Goal: Task Accomplishment & Management: Manage account settings

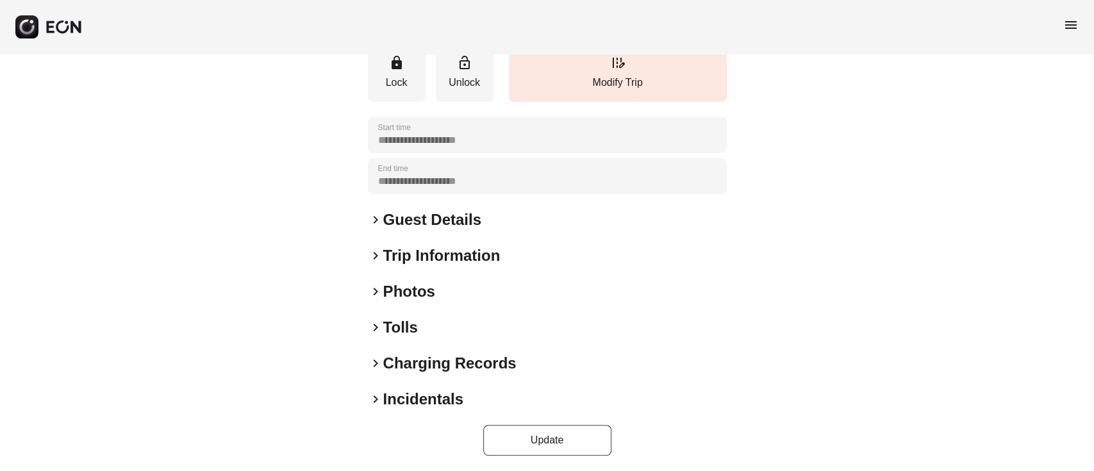
scroll to position [169, 0]
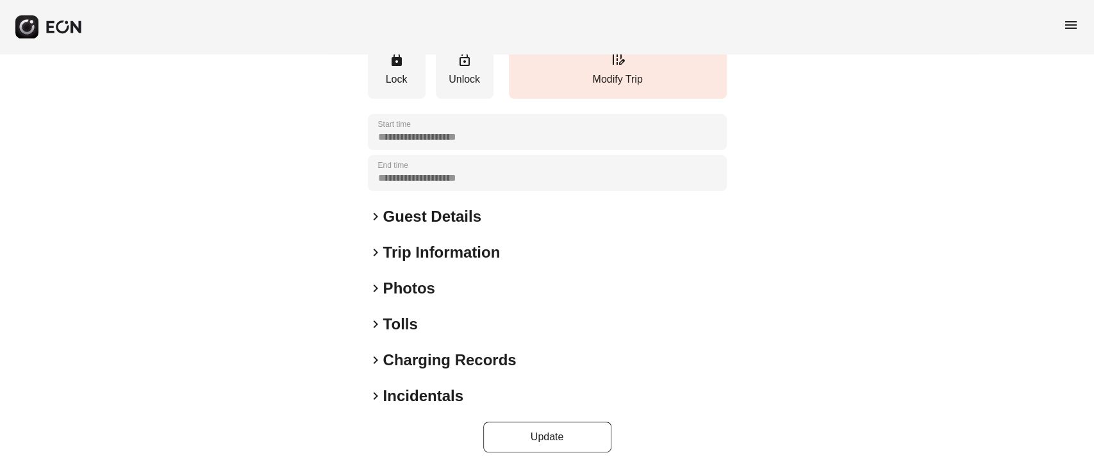
click at [424, 213] on h2 "Guest Details" at bounding box center [432, 216] width 98 height 21
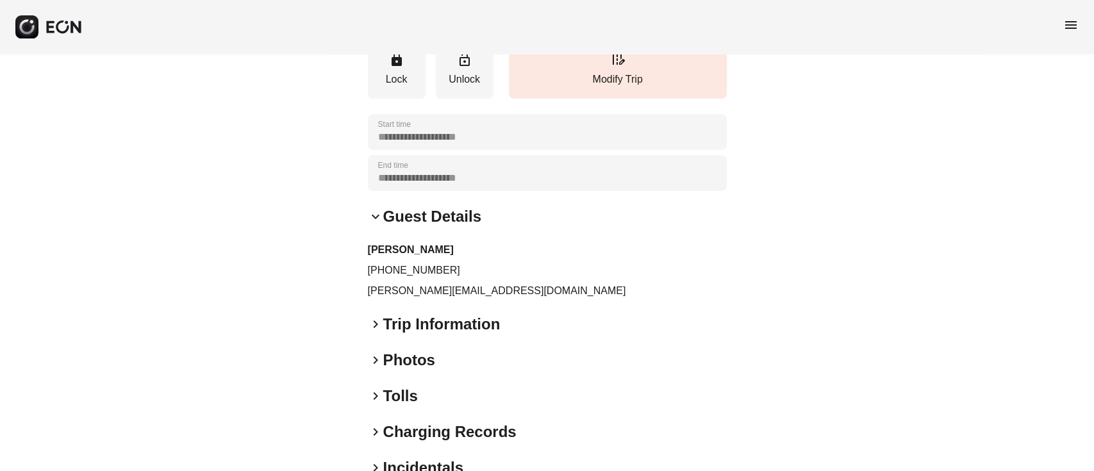
click at [376, 296] on p "winkler@ucla.edu" at bounding box center [547, 290] width 359 height 15
click at [376, 296] on p "[PERSON_NAME][EMAIL_ADDRESS][DOMAIN_NAME]" at bounding box center [547, 290] width 359 height 15
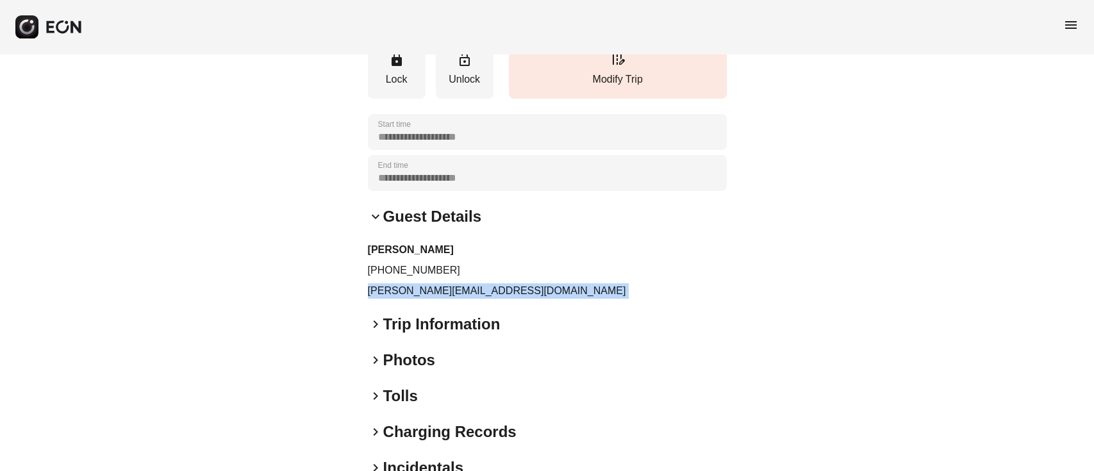
click at [376, 296] on p "winkler@ucla.edu" at bounding box center [547, 290] width 359 height 15
copy div "winkler@ucla.edu keyboard_arrow_right"
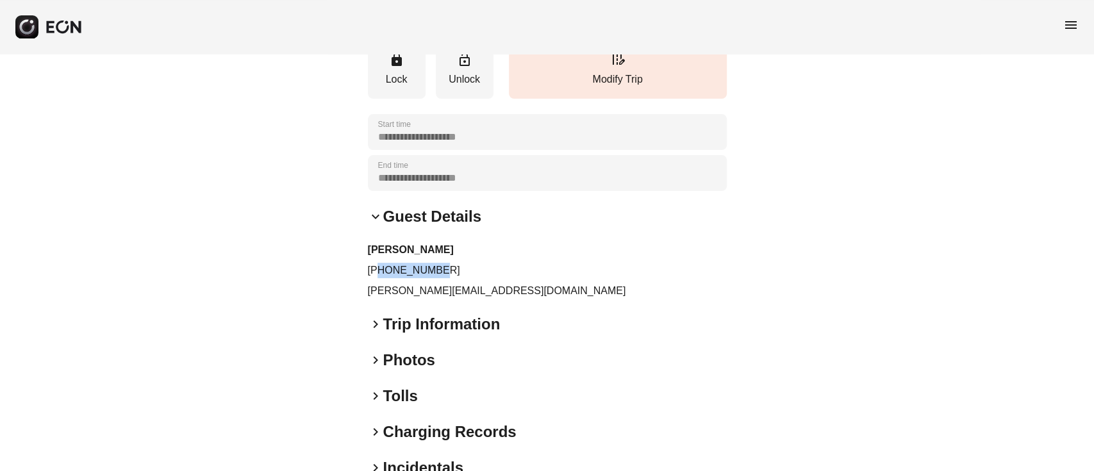
drag, startPoint x: 379, startPoint y: 265, endPoint x: 478, endPoint y: 262, distance: 98.8
click at [478, 262] on div "Adam Winkler +13104632447 winkler@ucla.edu" at bounding box center [547, 270] width 359 height 56
copy p "3104632447"
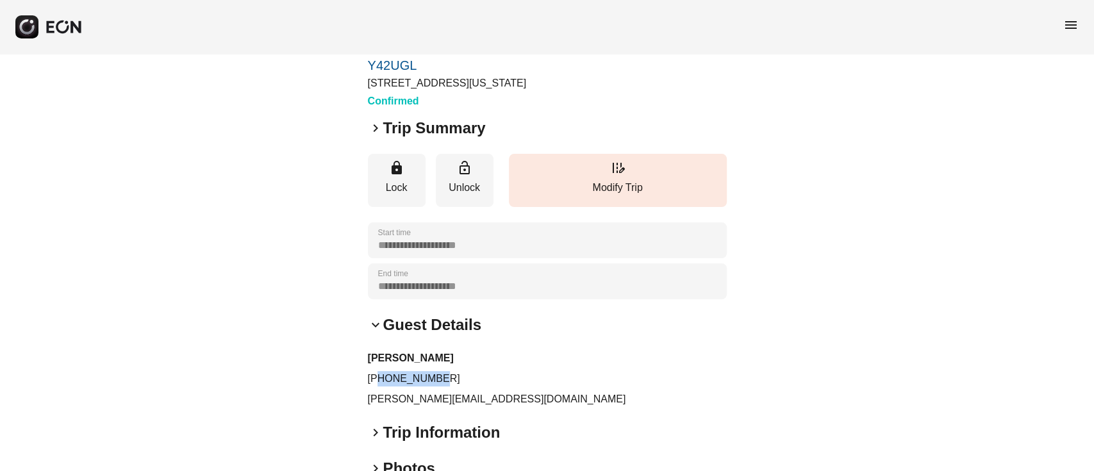
scroll to position [0, 0]
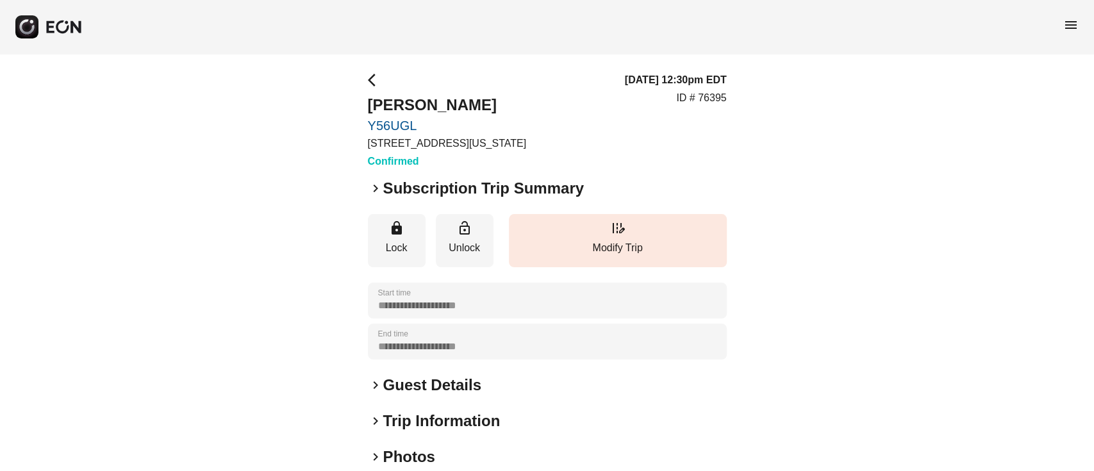
scroll to position [169, 0]
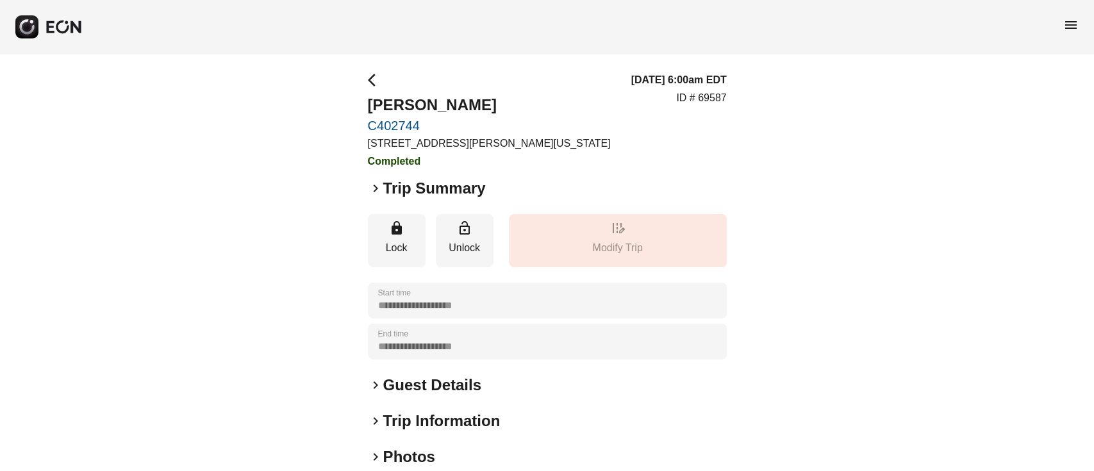
click at [1074, 18] on div "menu" at bounding box center [547, 27] width 1094 height 54
click at [1074, 18] on span "menu" at bounding box center [1070, 24] width 15 height 15
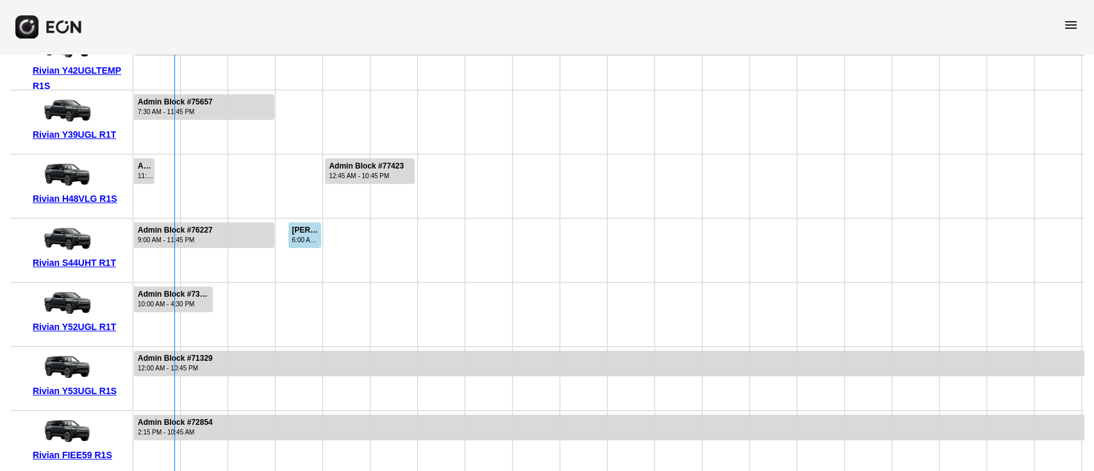
scroll to position [168, 0]
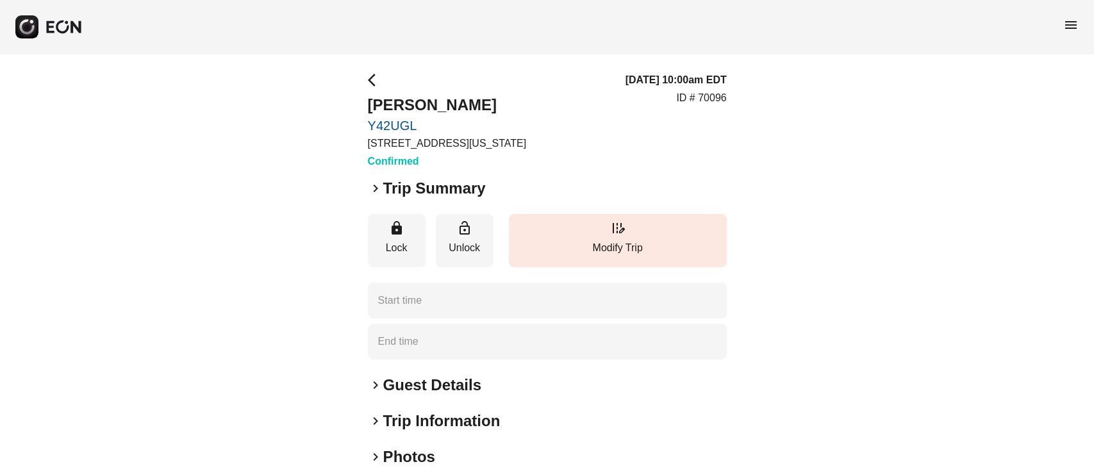
type time "**********"
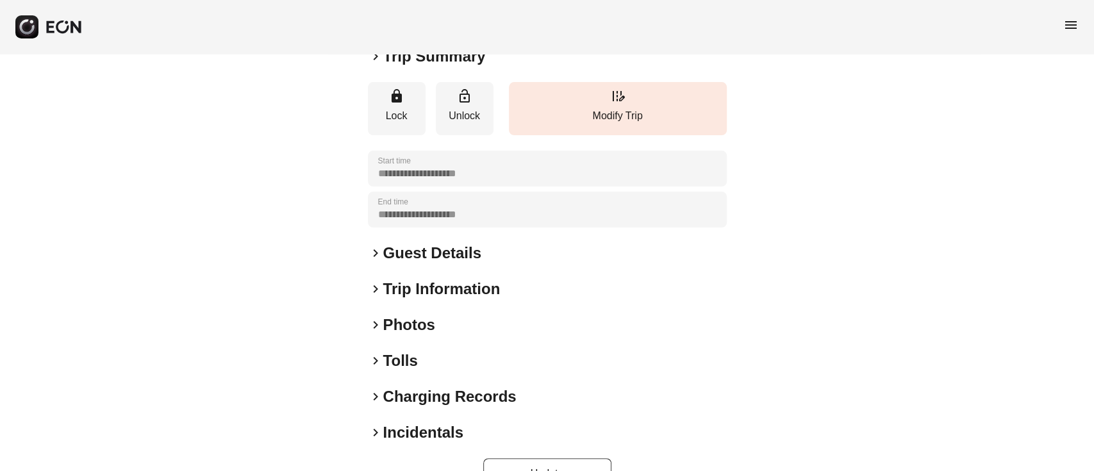
scroll to position [169, 0]
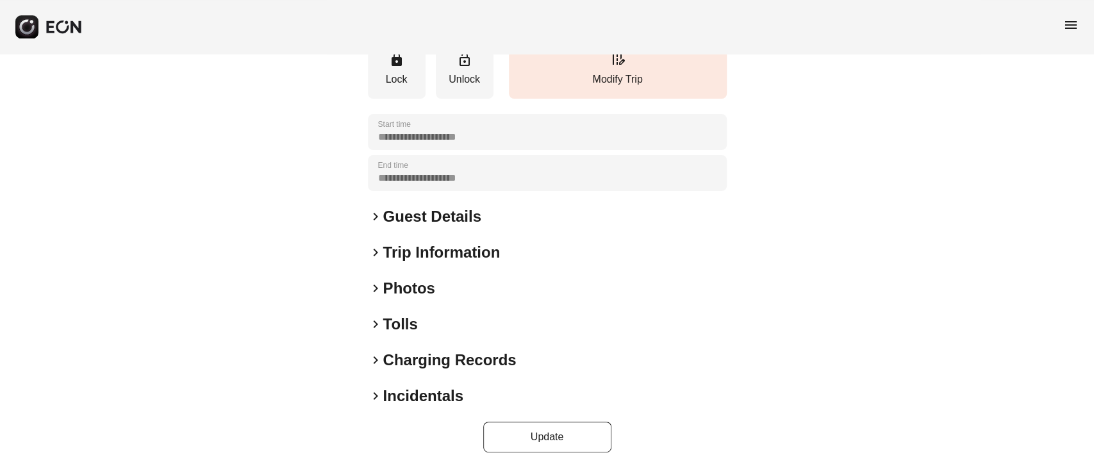
click at [407, 210] on h2 "Guest Details" at bounding box center [432, 216] width 98 height 21
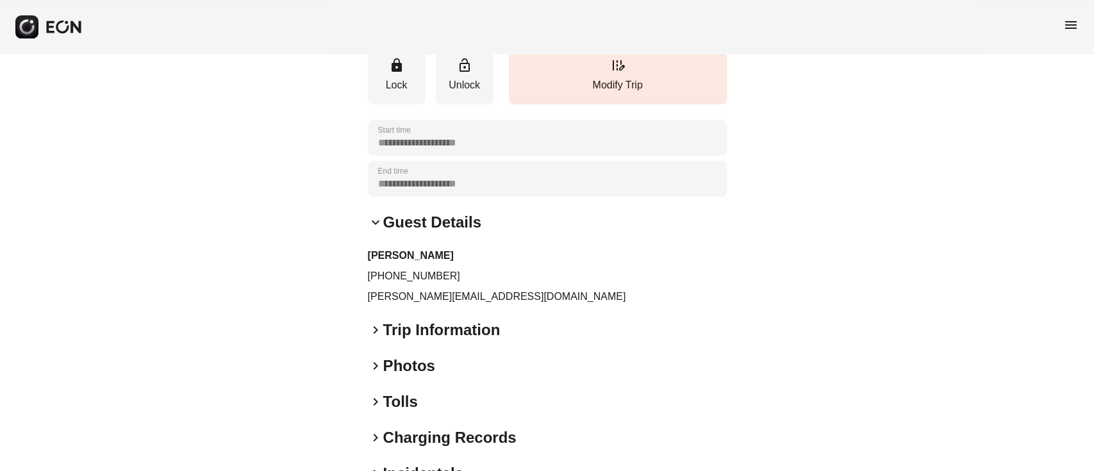
scroll to position [0, 0]
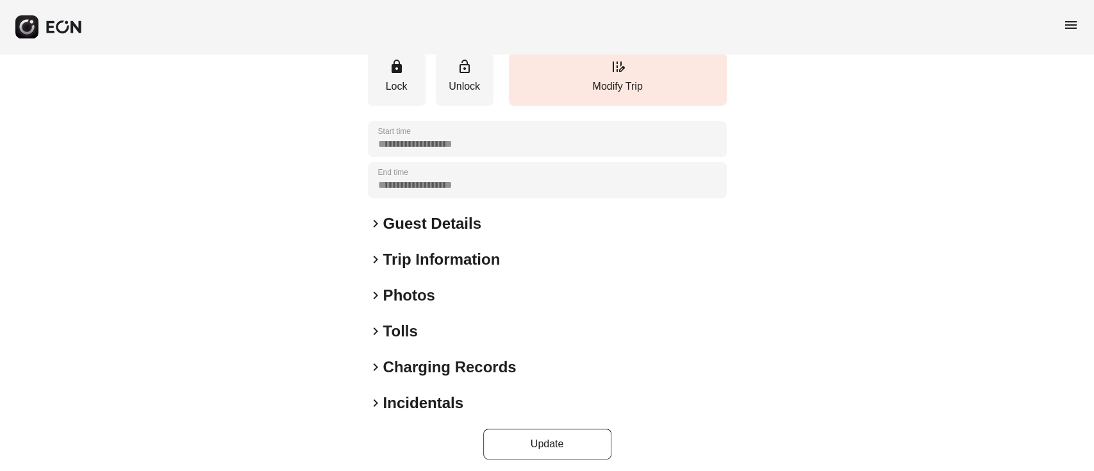
scroll to position [220, 0]
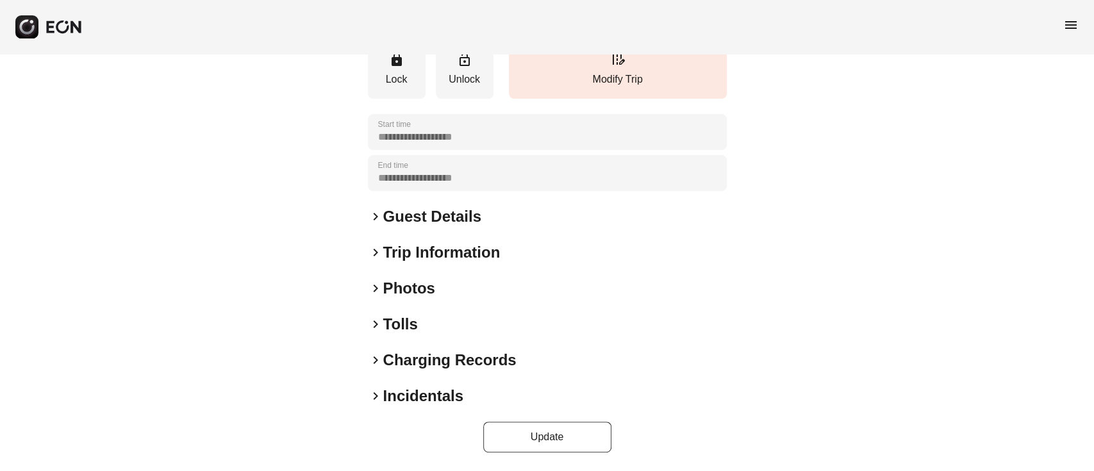
click at [427, 221] on h2 "Guest Details" at bounding box center [432, 216] width 98 height 21
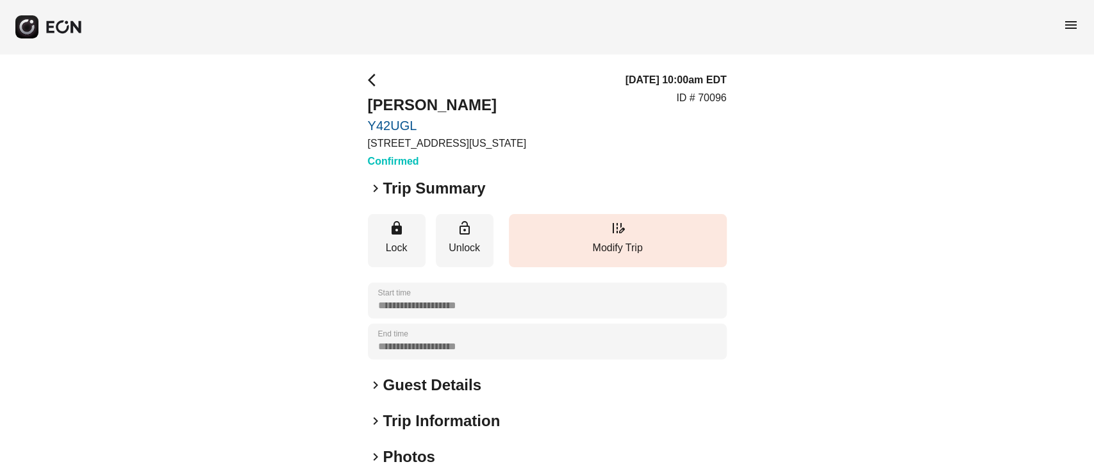
scroll to position [85, 0]
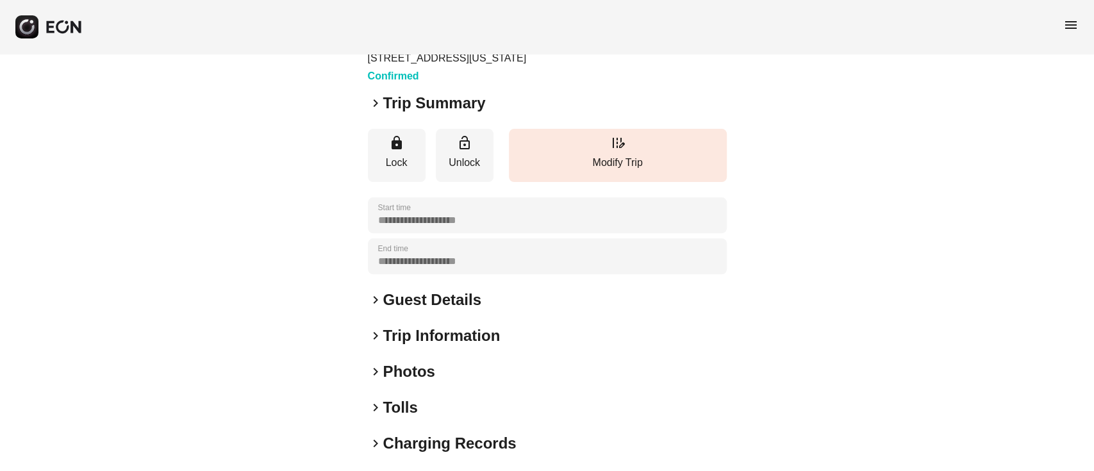
click at [400, 294] on h2 "Guest Details" at bounding box center [432, 300] width 98 height 21
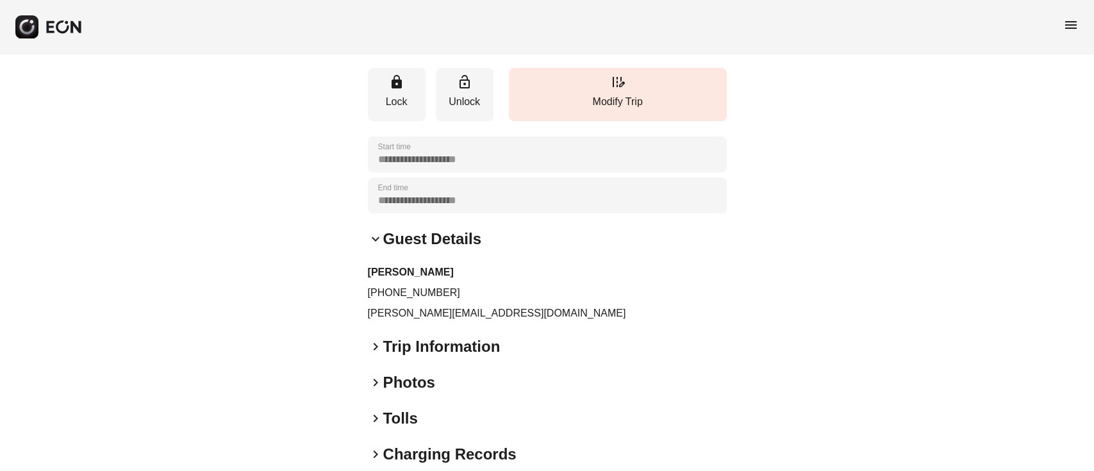
scroll to position [171, 0]
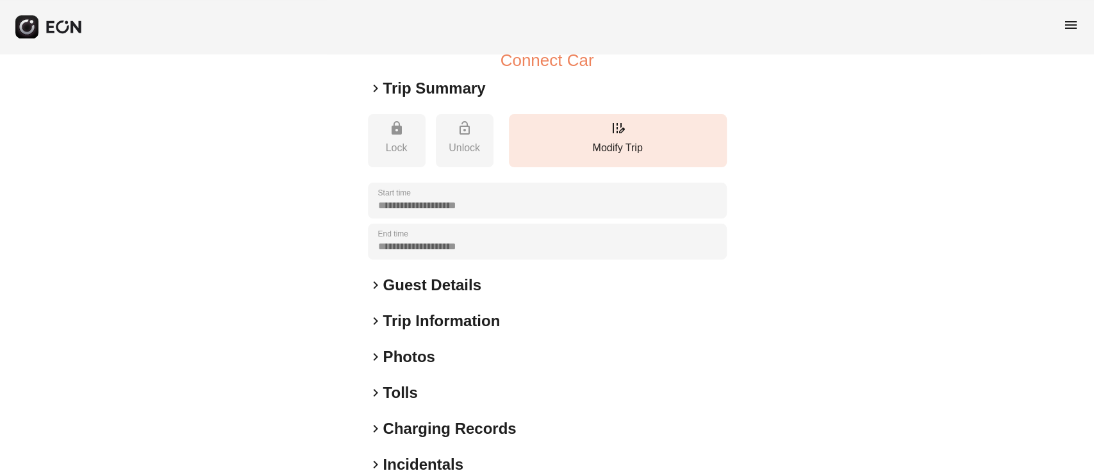
scroll to position [171, 0]
drag, startPoint x: 374, startPoint y: 281, endPoint x: 487, endPoint y: 273, distance: 112.5
click at [487, 258] on div "**********" at bounding box center [547, 240] width 359 height 36
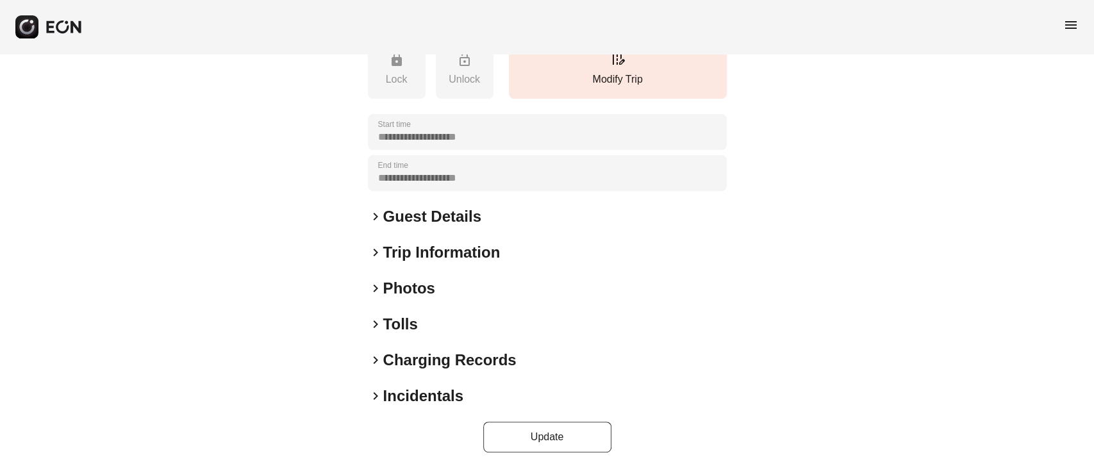
scroll to position [256, 0]
drag, startPoint x: 377, startPoint y: 188, endPoint x: 452, endPoint y: 186, distance: 75.0
click at [452, 186] on div "**********" at bounding box center [547, 173] width 359 height 36
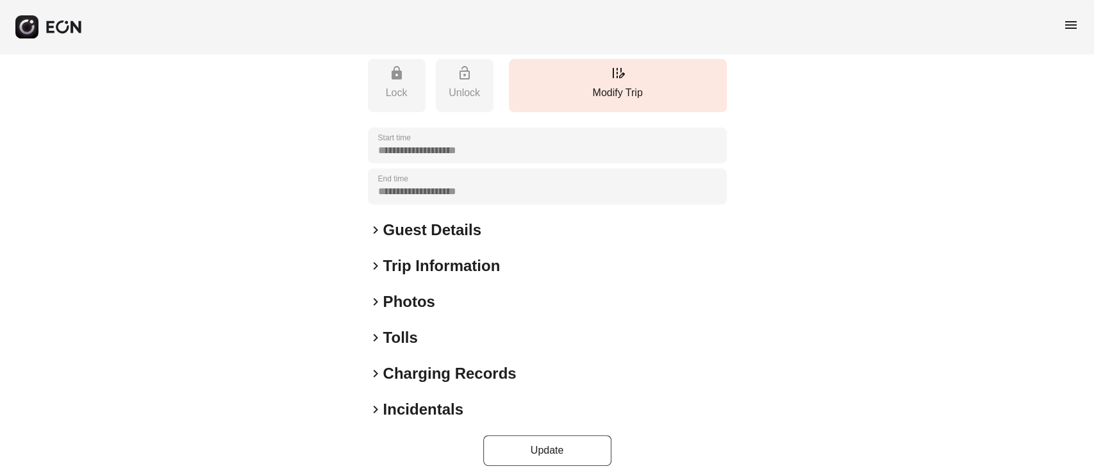
scroll to position [268, 0]
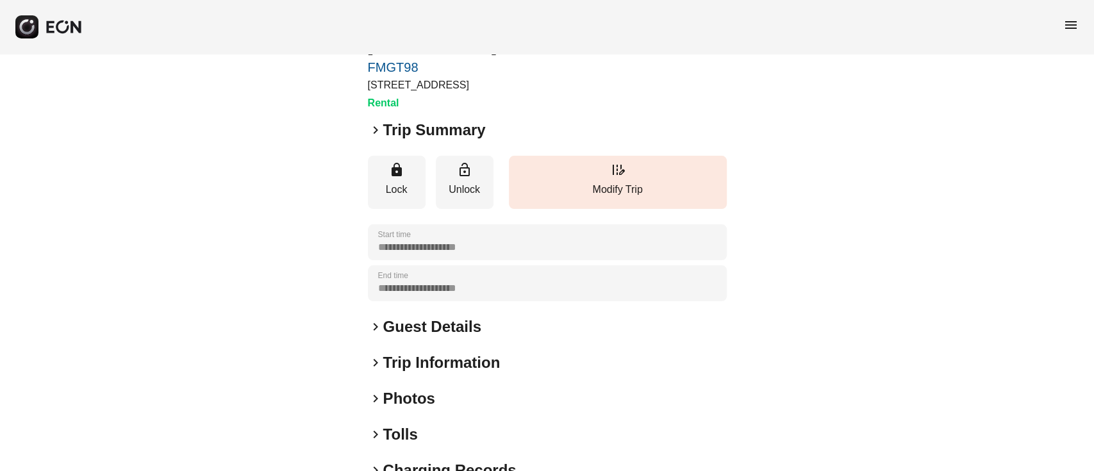
scroll to position [85, 0]
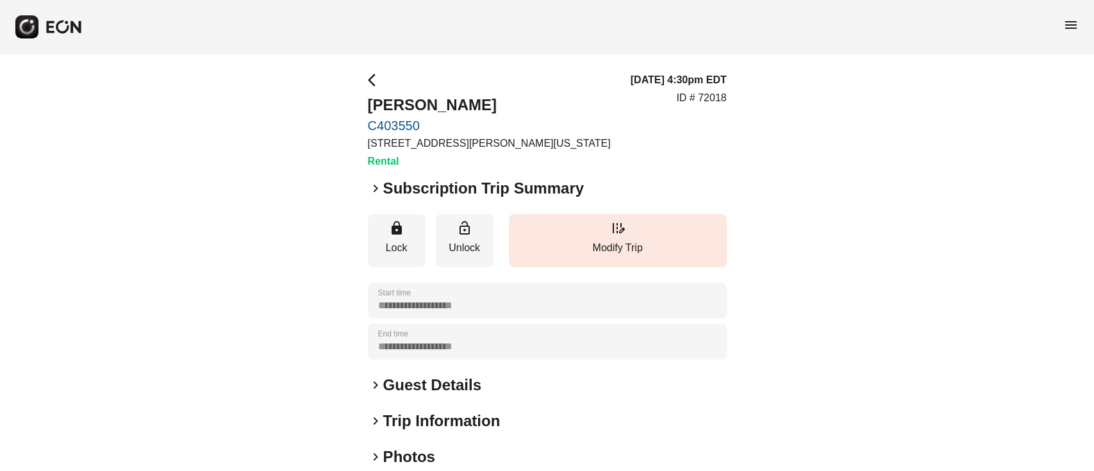
click at [293, 71] on div "**********" at bounding box center [547, 347] width 1094 height 586
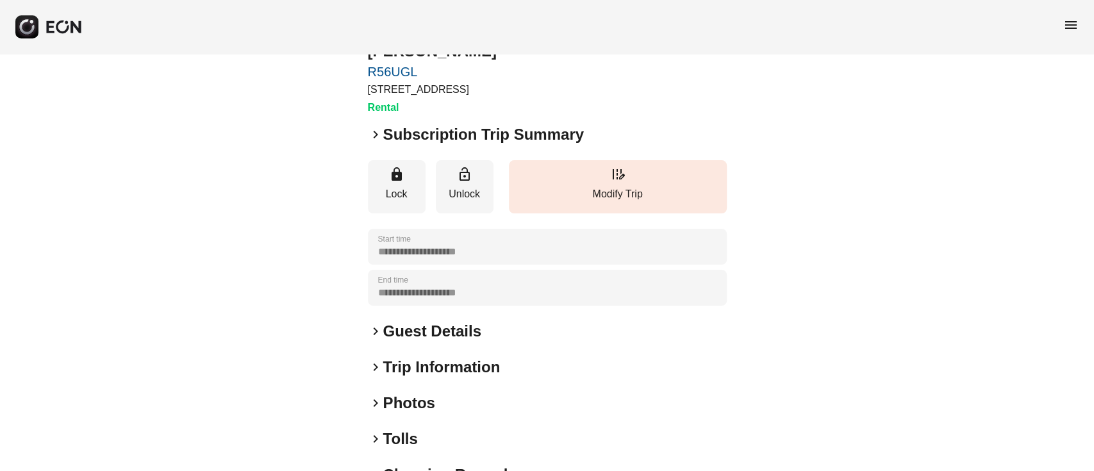
scroll to position [169, 0]
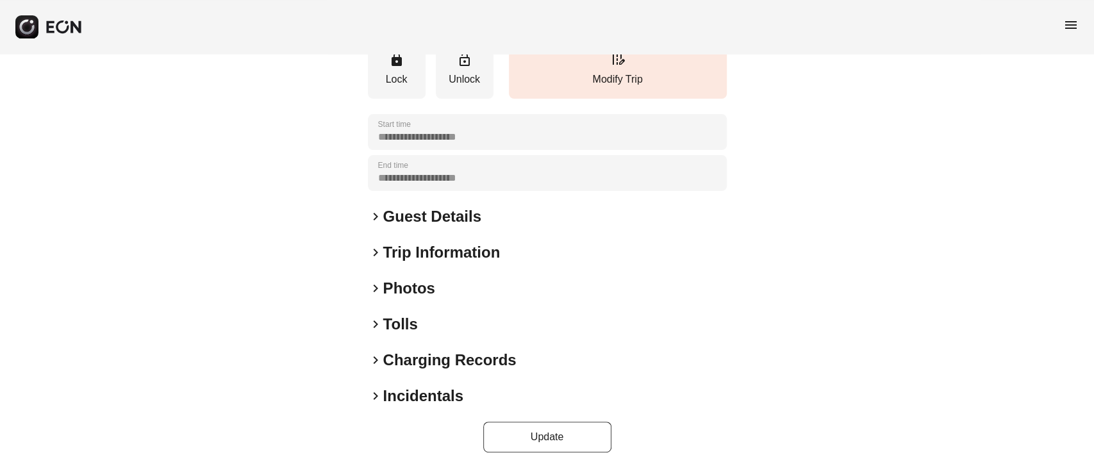
drag, startPoint x: 395, startPoint y: 180, endPoint x: 585, endPoint y: 154, distance: 191.6
click at [581, 155] on div "**********" at bounding box center [547, 173] width 359 height 36
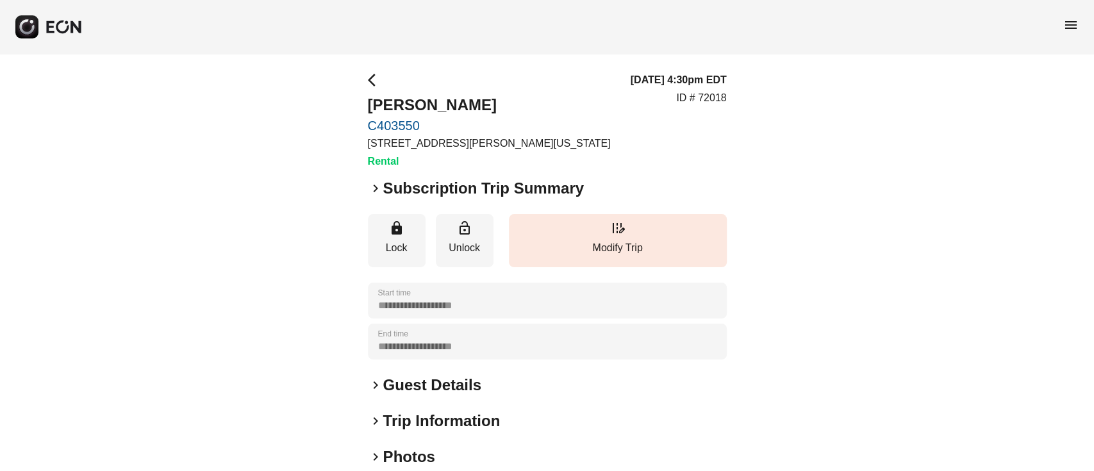
click at [444, 187] on h2 "Subscription Trip Summary" at bounding box center [483, 188] width 201 height 21
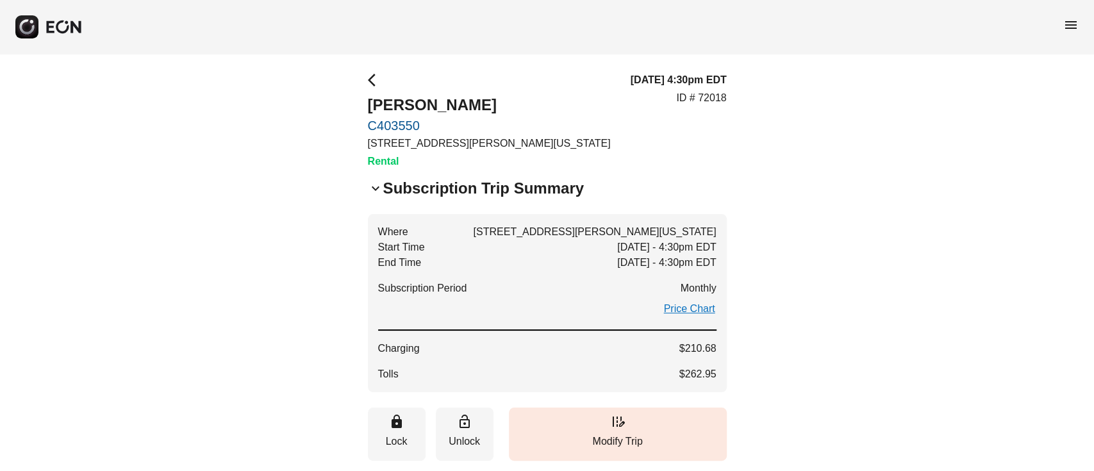
click at [444, 187] on h2 "Subscription Trip Summary" at bounding box center [483, 188] width 201 height 21
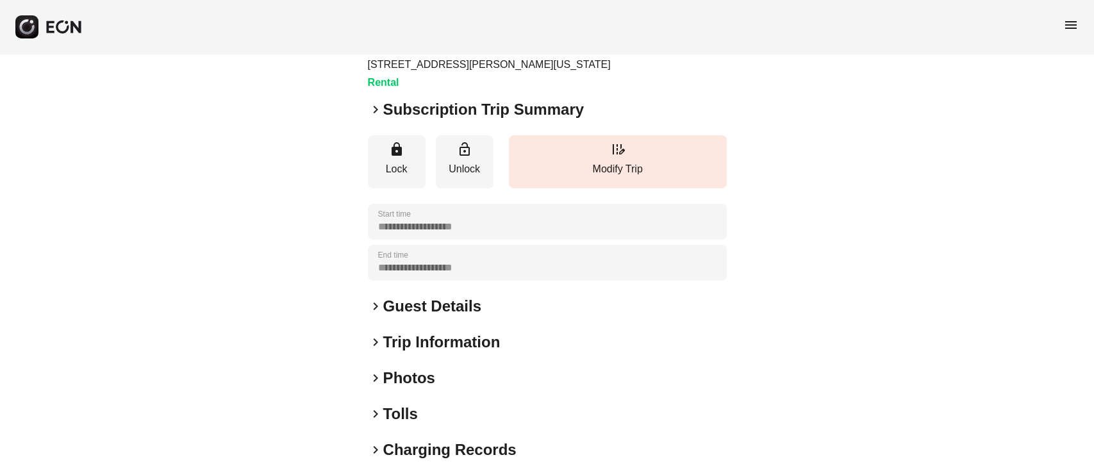
scroll to position [169, 0]
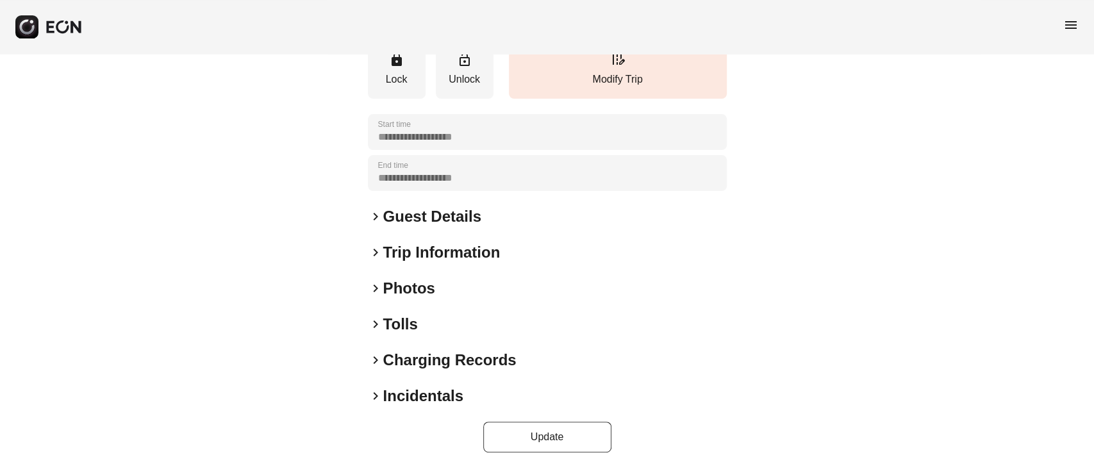
click at [462, 208] on h2 "Guest Details" at bounding box center [432, 216] width 98 height 21
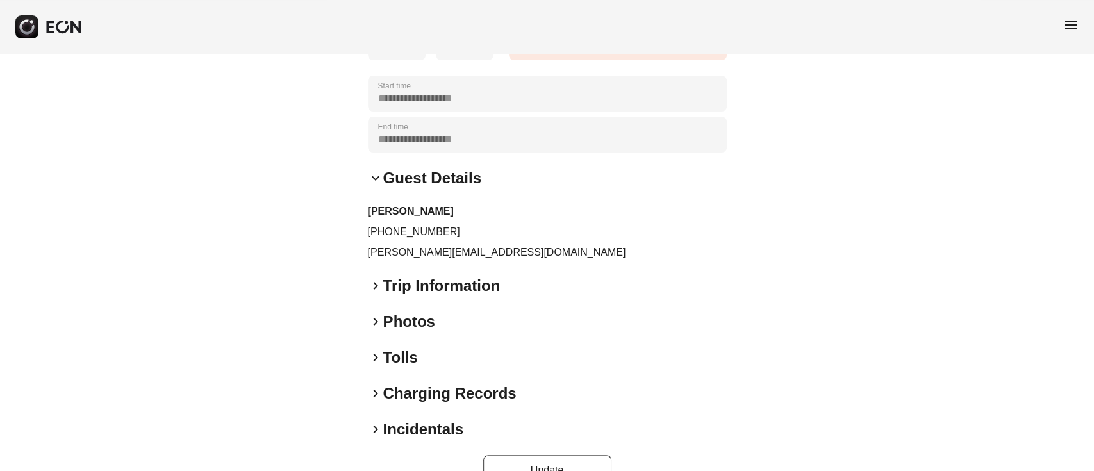
scroll to position [240, 0]
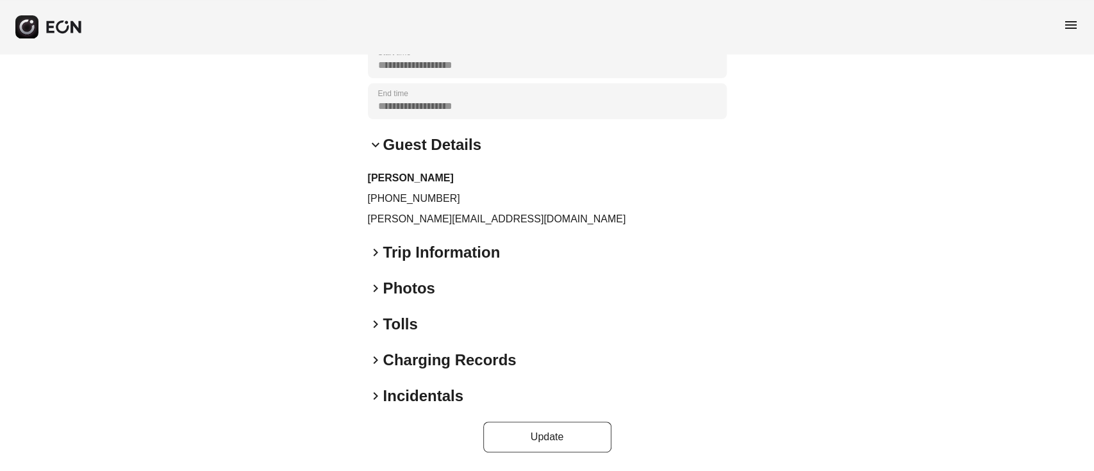
click at [432, 251] on h2 "Trip Information" at bounding box center [441, 252] width 117 height 21
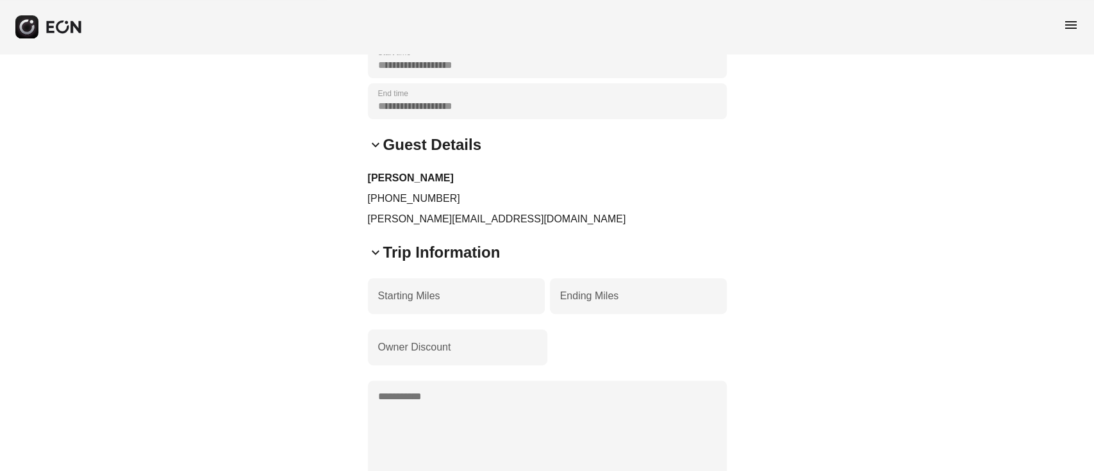
click at [433, 252] on h2 "Trip Information" at bounding box center [441, 252] width 117 height 21
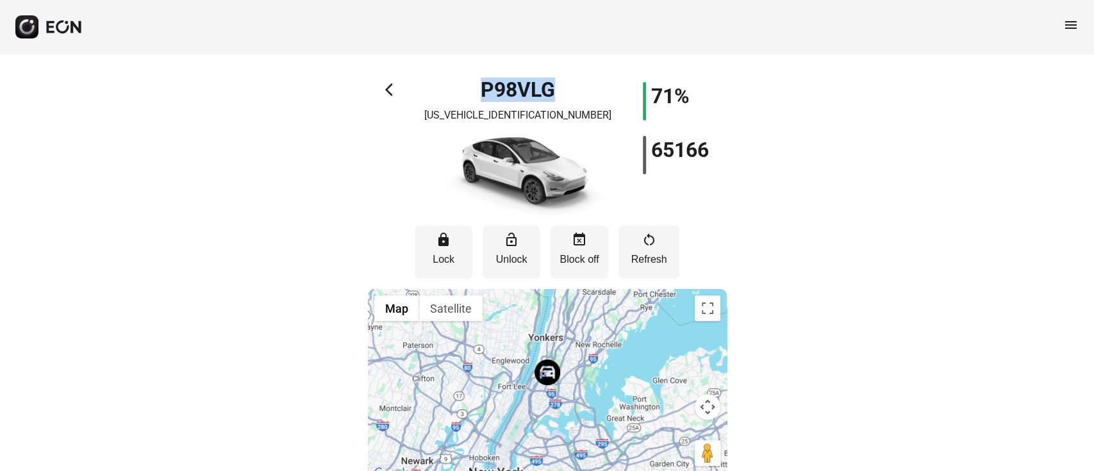
drag, startPoint x: 477, startPoint y: 82, endPoint x: 552, endPoint y: 77, distance: 75.2
click at [552, 82] on div "P98VLG [US_VEHICLE_IDENTIFICATION_NUMBER]" at bounding box center [517, 150] width 179 height 136
copy h1 "P98VLG"
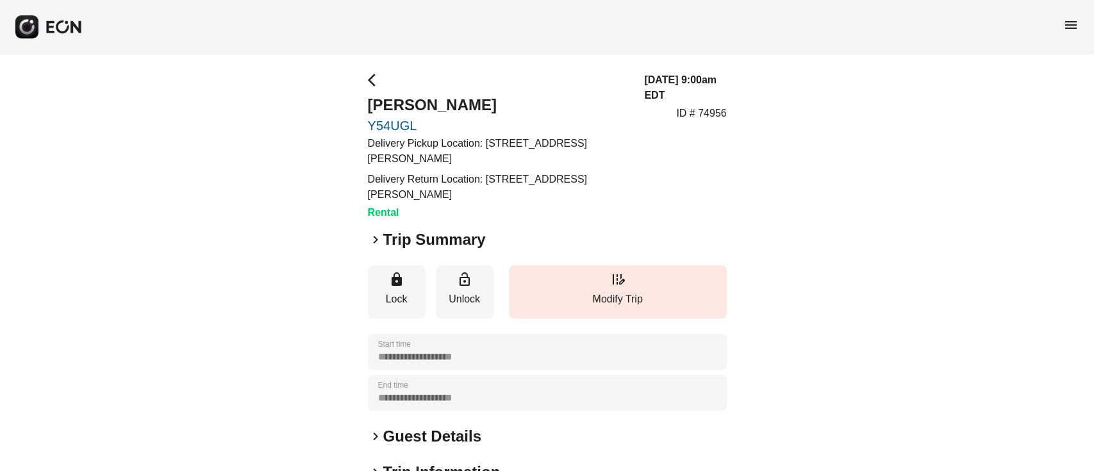
drag, startPoint x: 485, startPoint y: 141, endPoint x: 441, endPoint y: 162, distance: 48.8
click at [441, 162] on p "Delivery Pickup Location: 1111 Gerard Avenue, The Bronx, NY, USA" at bounding box center [499, 151] width 262 height 31
copy p "1111 Gerard Avenue, The Bronx, NY, USA"
